Goal: Transaction & Acquisition: Book appointment/travel/reservation

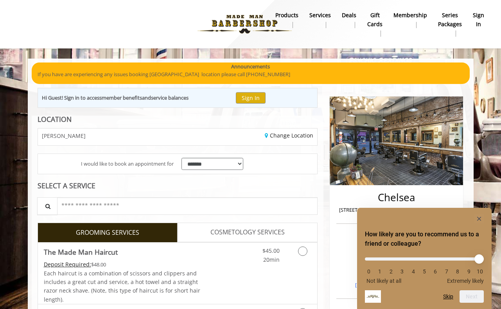
scroll to position [1, 0]
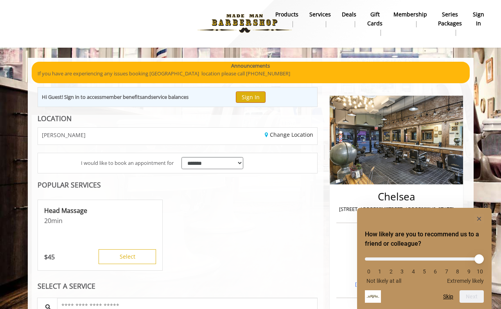
click at [252, 97] on button "Sign In" at bounding box center [251, 96] width 30 height 11
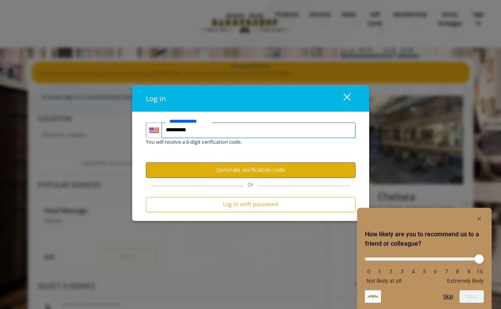
type input "**********"
click at [247, 172] on button "Generate verification code" at bounding box center [251, 170] width 210 height 15
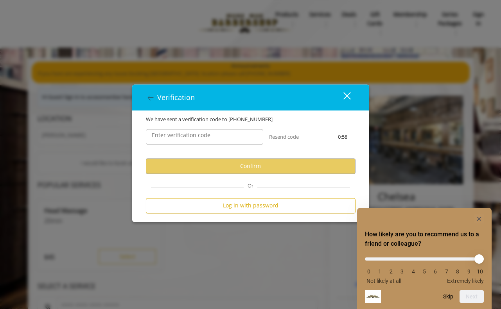
click at [208, 137] on label "Enter verification code" at bounding box center [181, 135] width 66 height 9
click at [208, 137] on input "Enter verification code" at bounding box center [204, 137] width 117 height 16
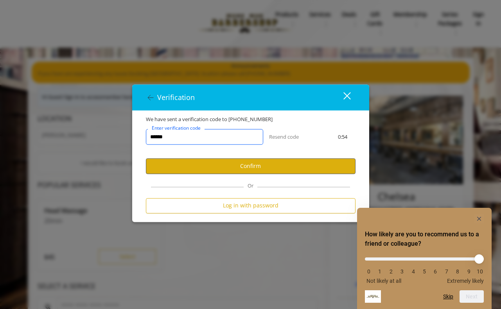
type input "******"
click at [217, 166] on button "Confirm" at bounding box center [251, 166] width 210 height 15
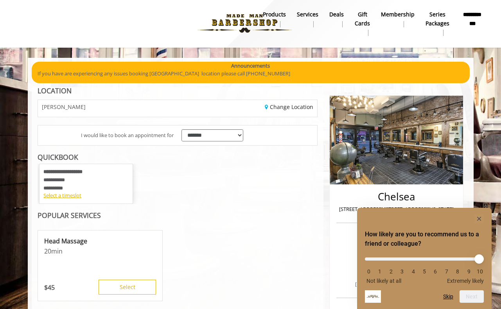
click at [480, 218] on icon "Hide survey" at bounding box center [479, 219] width 4 height 4
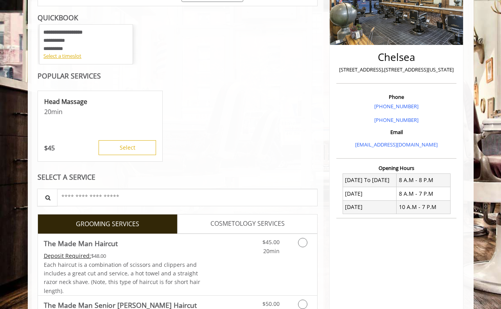
scroll to position [146, 0]
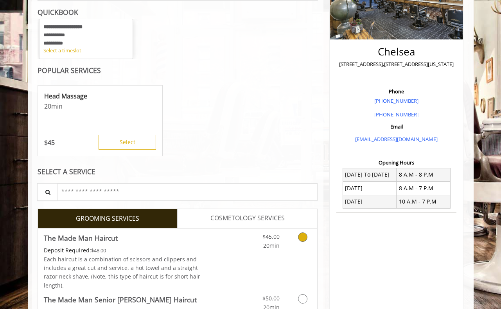
click at [304, 240] on link "Grooming services" at bounding box center [301, 240] width 20 height 22
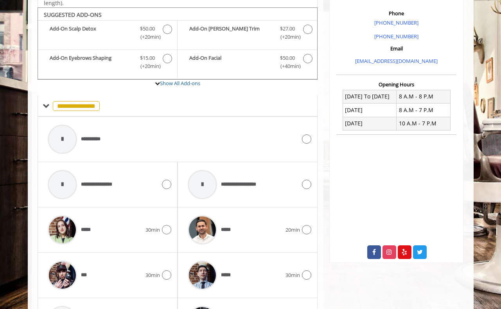
scroll to position [229, 0]
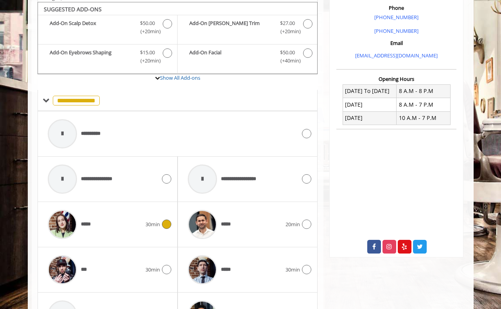
click at [163, 222] on icon at bounding box center [166, 224] width 9 height 9
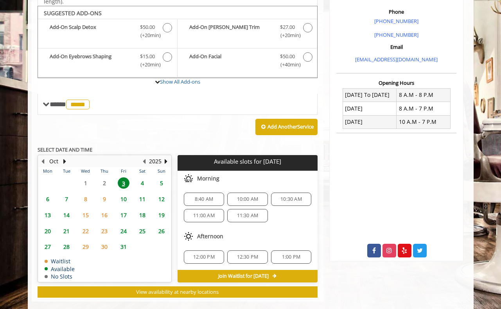
scroll to position [233, 0]
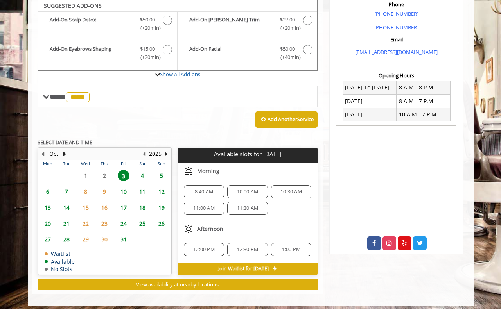
click at [140, 172] on span "4" at bounding box center [142, 175] width 12 height 11
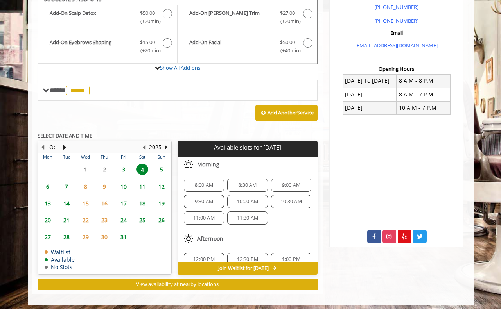
scroll to position [0, 0]
click at [124, 167] on span "3" at bounding box center [124, 169] width 12 height 11
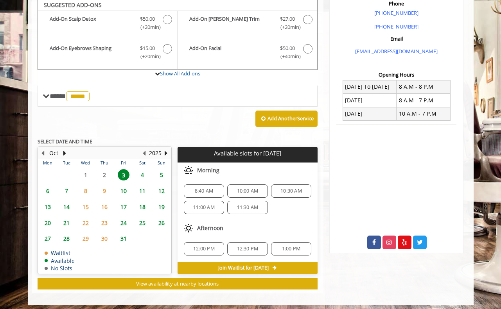
scroll to position [233, 0]
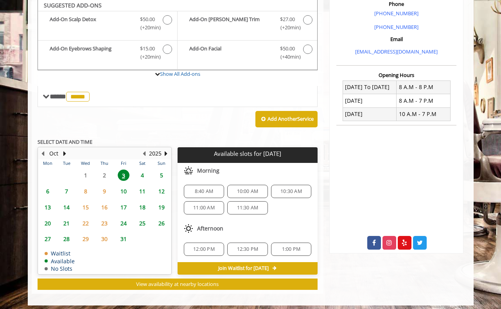
click at [143, 172] on span "4" at bounding box center [142, 175] width 12 height 11
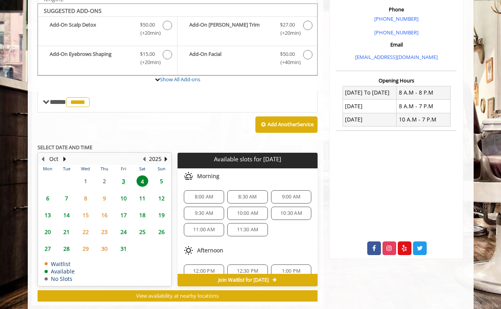
scroll to position [240, 0]
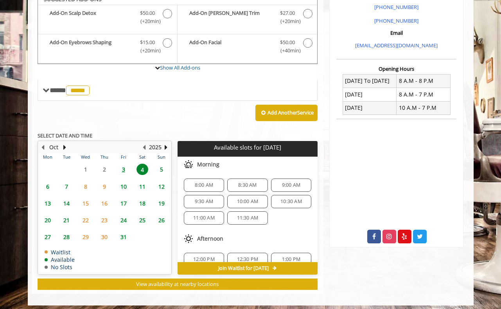
click at [249, 200] on span "10:00 AM" at bounding box center [248, 202] width 22 height 6
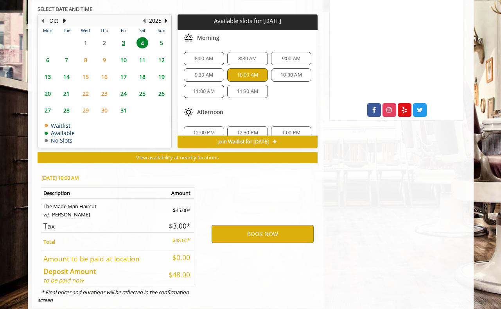
scroll to position [379, 0]
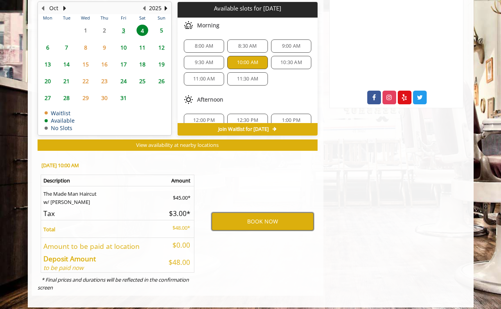
click at [260, 216] on button "BOOK NOW" at bounding box center [262, 222] width 102 height 18
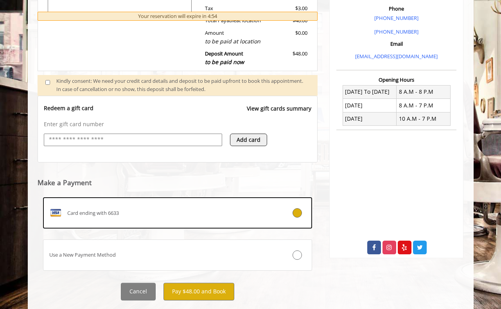
scroll to position [242, 0]
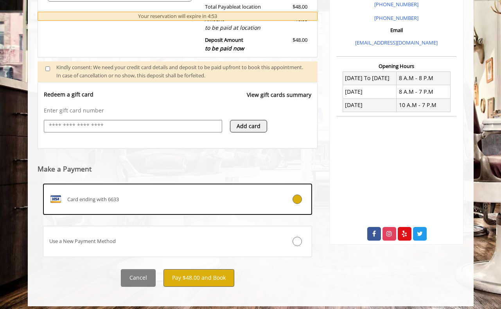
click at [203, 273] on button "Pay $48.00 and Book" at bounding box center [198, 278] width 71 height 18
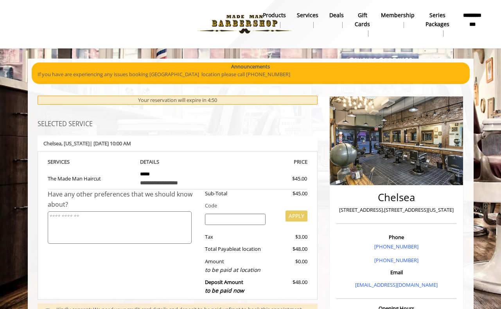
scroll to position [0, 0]
